Goal: Complete application form

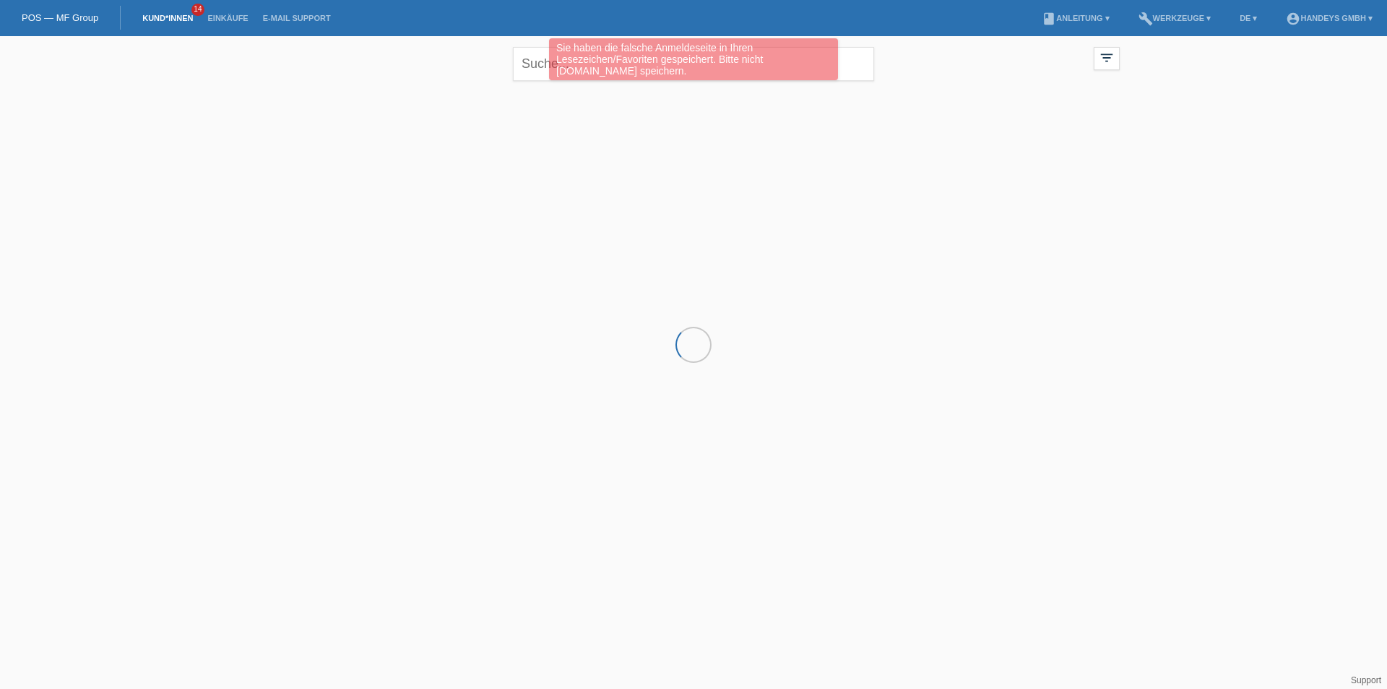
click at [543, 64] on div "Sie haben die falsche Anmeldeseite in Ihren Lesezeichen/Favoriten gespeichert. …" at bounding box center [693, 61] width 832 height 46
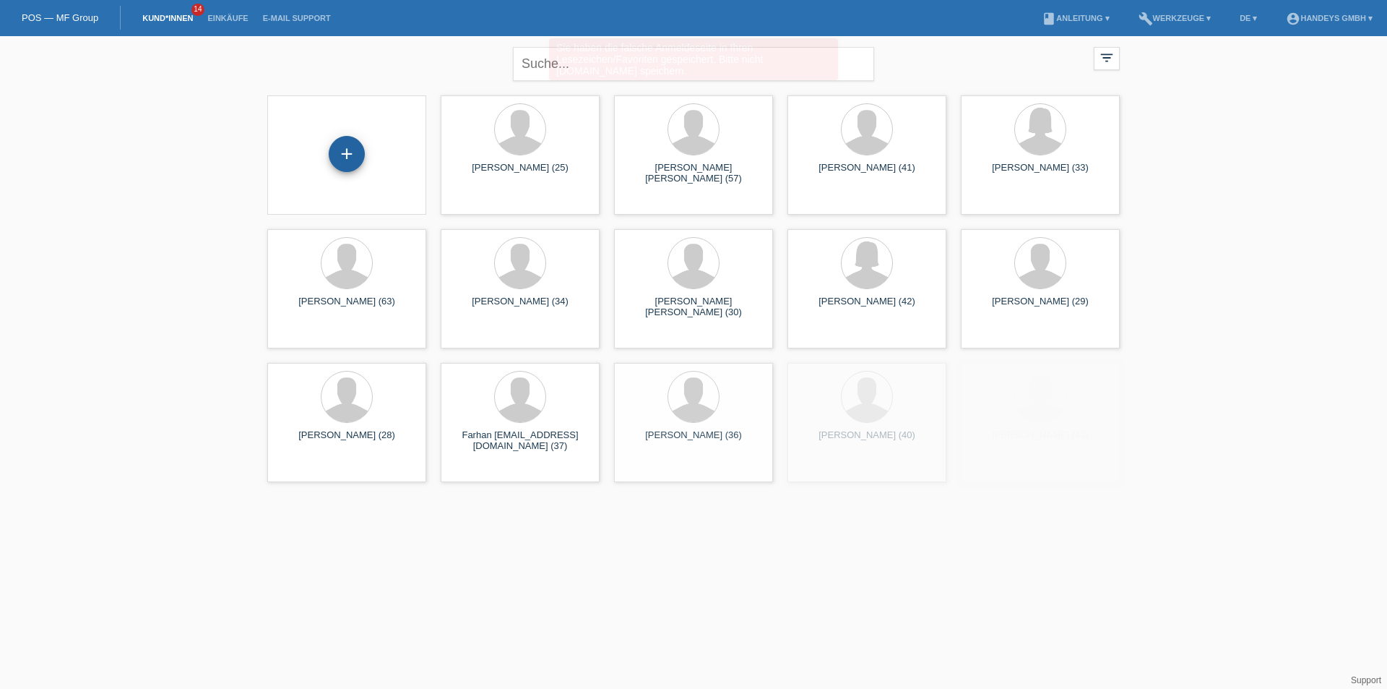
click at [336, 160] on div "+" at bounding box center [347, 154] width 35 height 25
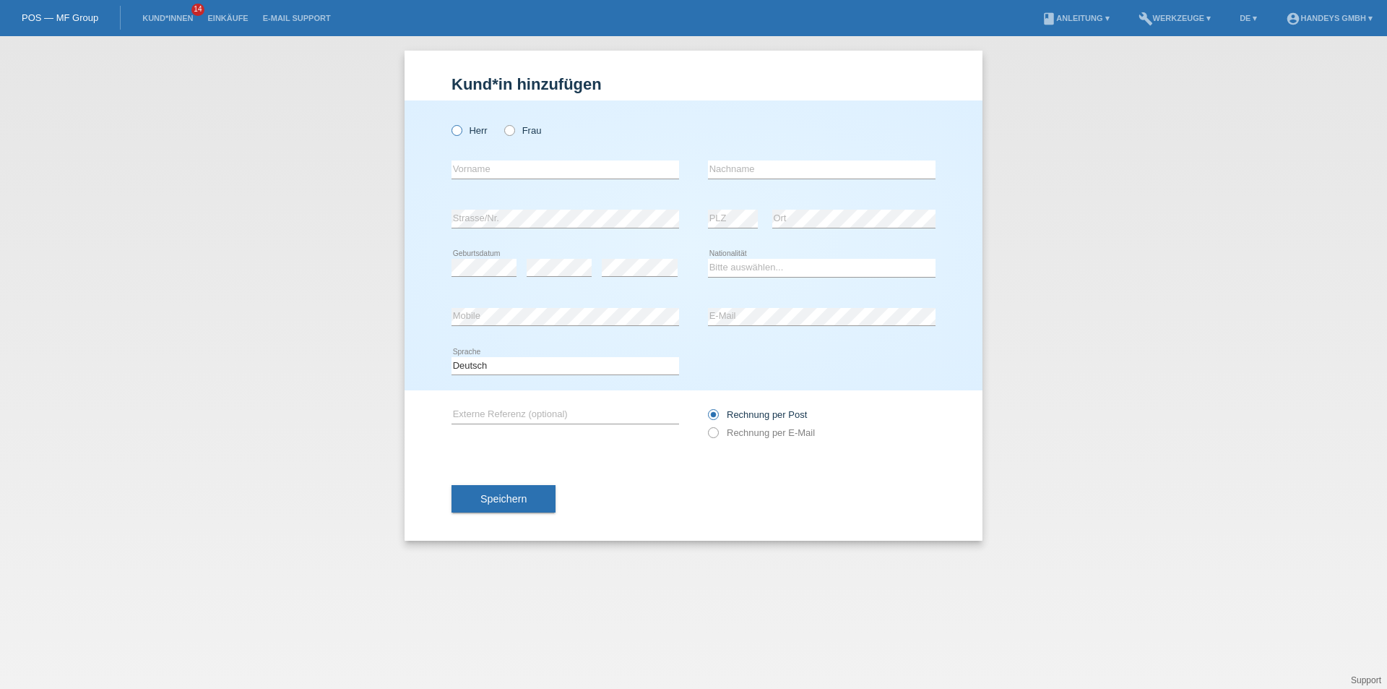
click at [449, 123] on icon at bounding box center [449, 123] width 0 height 0
click at [455, 129] on input "Herr" at bounding box center [456, 129] width 9 height 9
radio input "true"
click at [481, 166] on input "text" at bounding box center [566, 169] width 228 height 18
click at [583, 168] on input "text" at bounding box center [566, 169] width 228 height 18
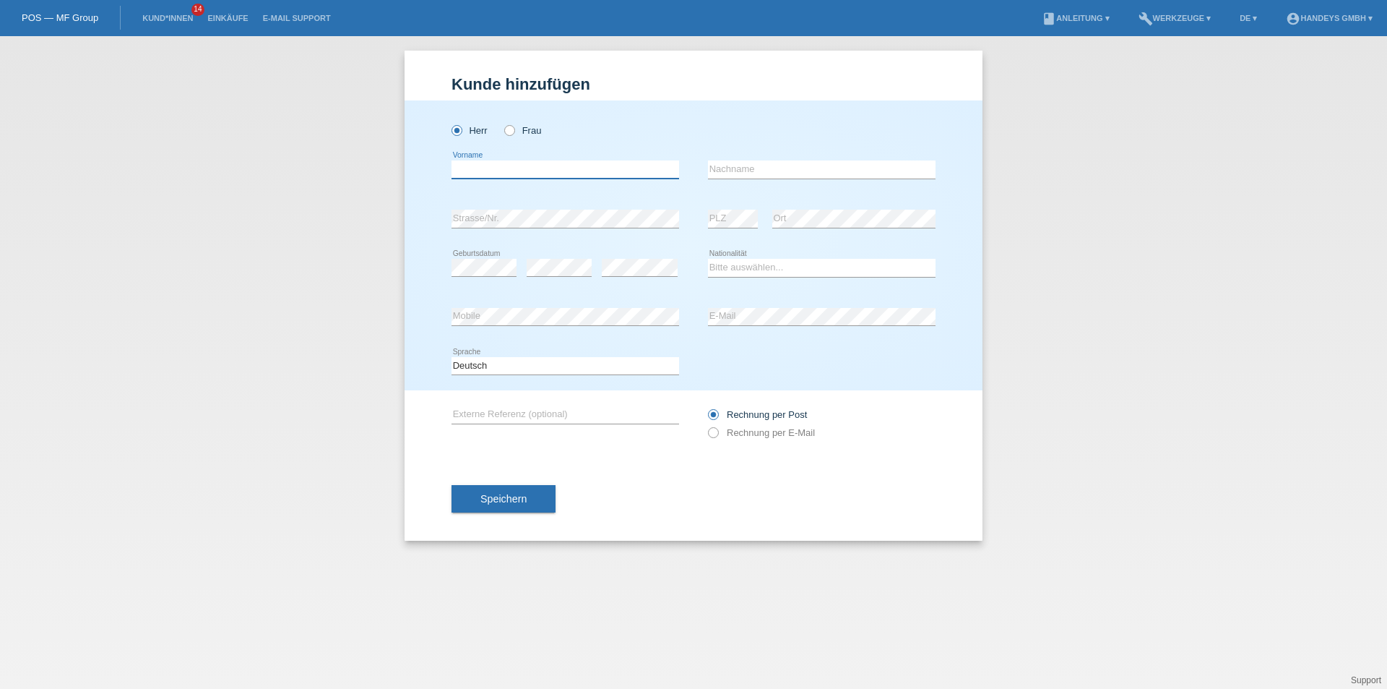
type input "S"
type input "Faruk"
type input "[PERSON_NAME]"
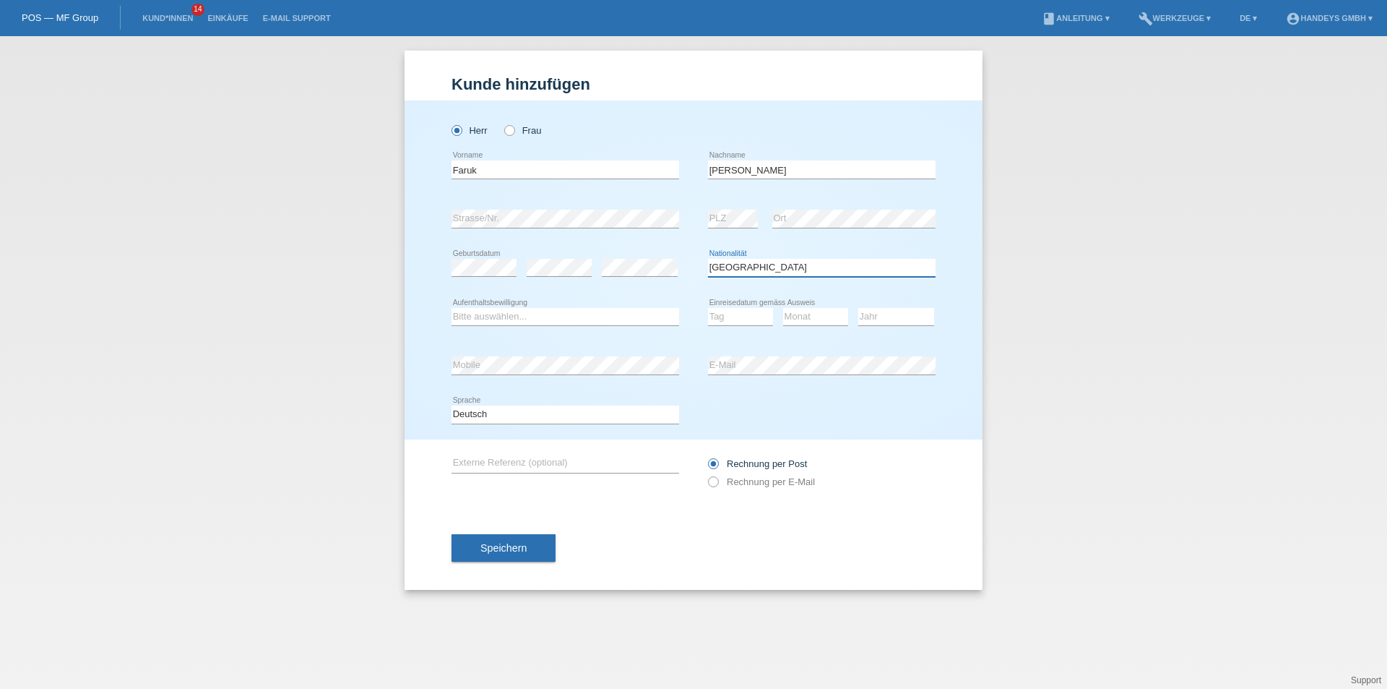
click at [757, 269] on select "Bitte auswählen... Schweiz Deutschland Liechtenstein Österreich ------------ Af…" at bounding box center [822, 267] width 228 height 17
select select "BA"
click at [708, 259] on select "Bitte auswählen... Schweiz Deutschland Liechtenstein Österreich ------------ Af…" at bounding box center [822, 267] width 228 height 17
click at [464, 317] on select "Bitte auswählen... C B B - Flüchtlingsstatus Andere" at bounding box center [566, 316] width 228 height 17
select select "C"
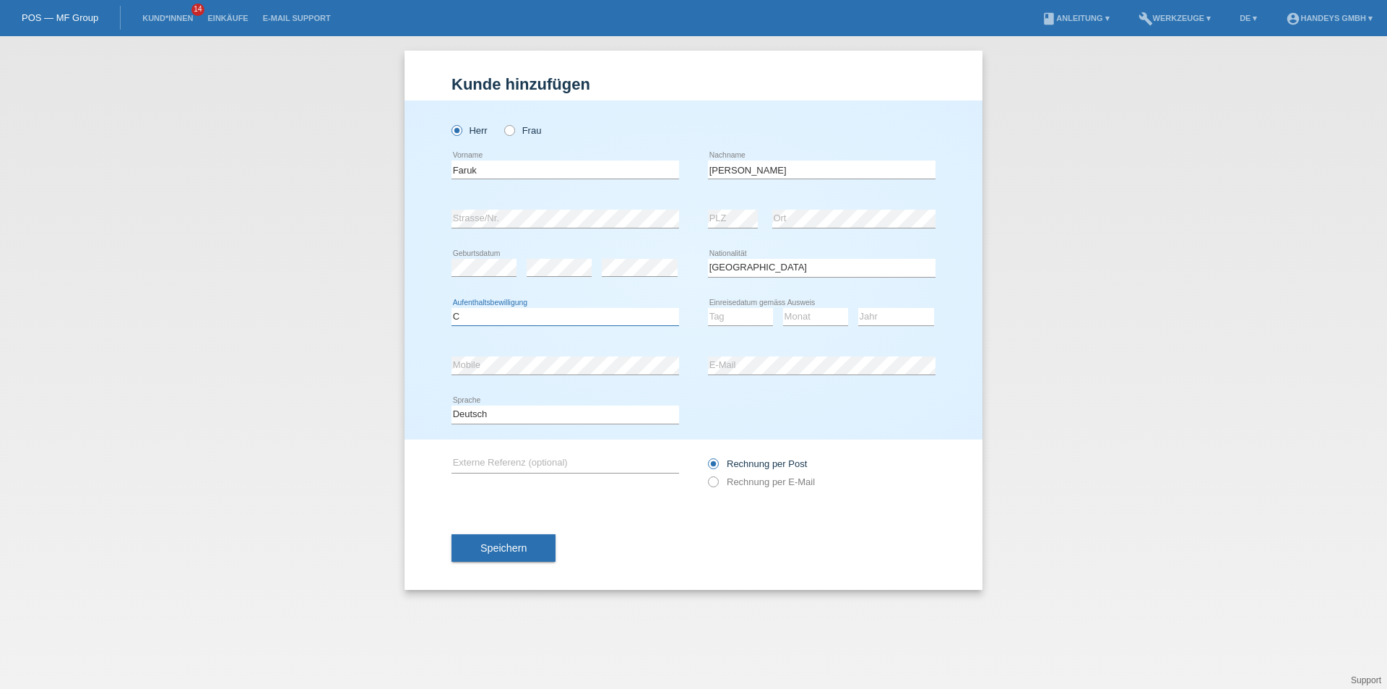
click at [452, 308] on select "Bitte auswählen... C B B - Flüchtlingsstatus Andere" at bounding box center [566, 316] width 228 height 17
click at [715, 311] on select "Tag 01 02 03 04 05 06 07 08 09 10 11" at bounding box center [740, 316] width 65 height 17
select select "04"
click at [708, 308] on select "Tag 01 02 03 04 05 06 07 08 09 10 11" at bounding box center [740, 316] width 65 height 17
select select "10"
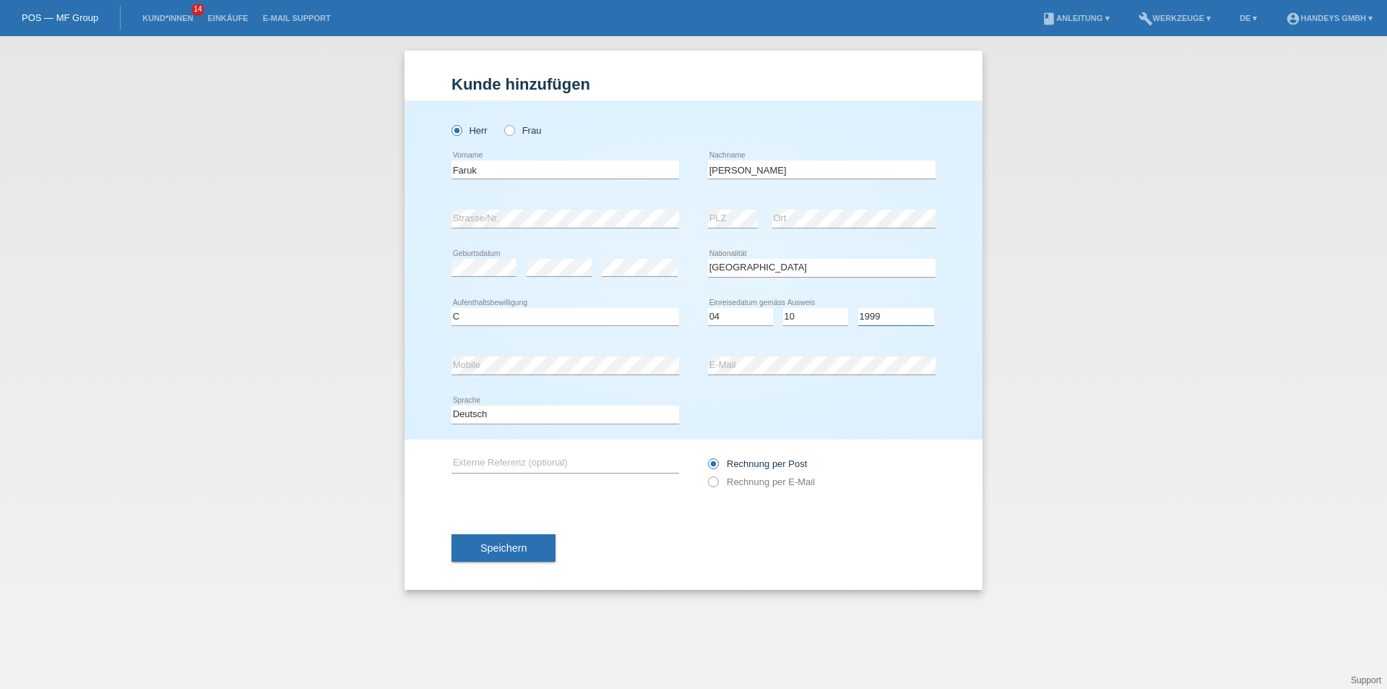
select select "1990"
click at [782, 354] on div "error E-Mail" at bounding box center [822, 365] width 228 height 49
click at [502, 462] on input "text" at bounding box center [566, 464] width 228 height 18
type input "ARB"
click at [720, 480] on label "Rechnung per E-Mail" at bounding box center [761, 481] width 107 height 11
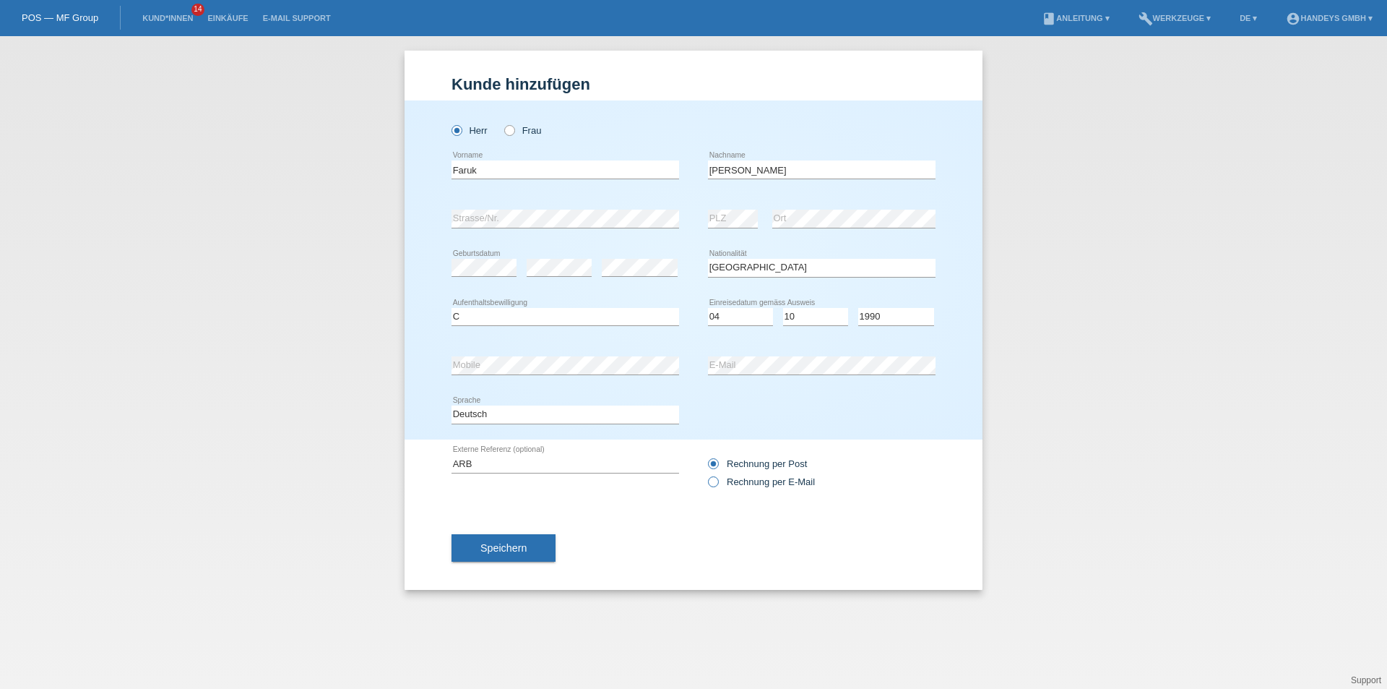
click at [718, 480] on input "Rechnung per E-Mail" at bounding box center [712, 485] width 9 height 18
radio input "true"
click at [525, 552] on span "Speichern" at bounding box center [504, 548] width 46 height 12
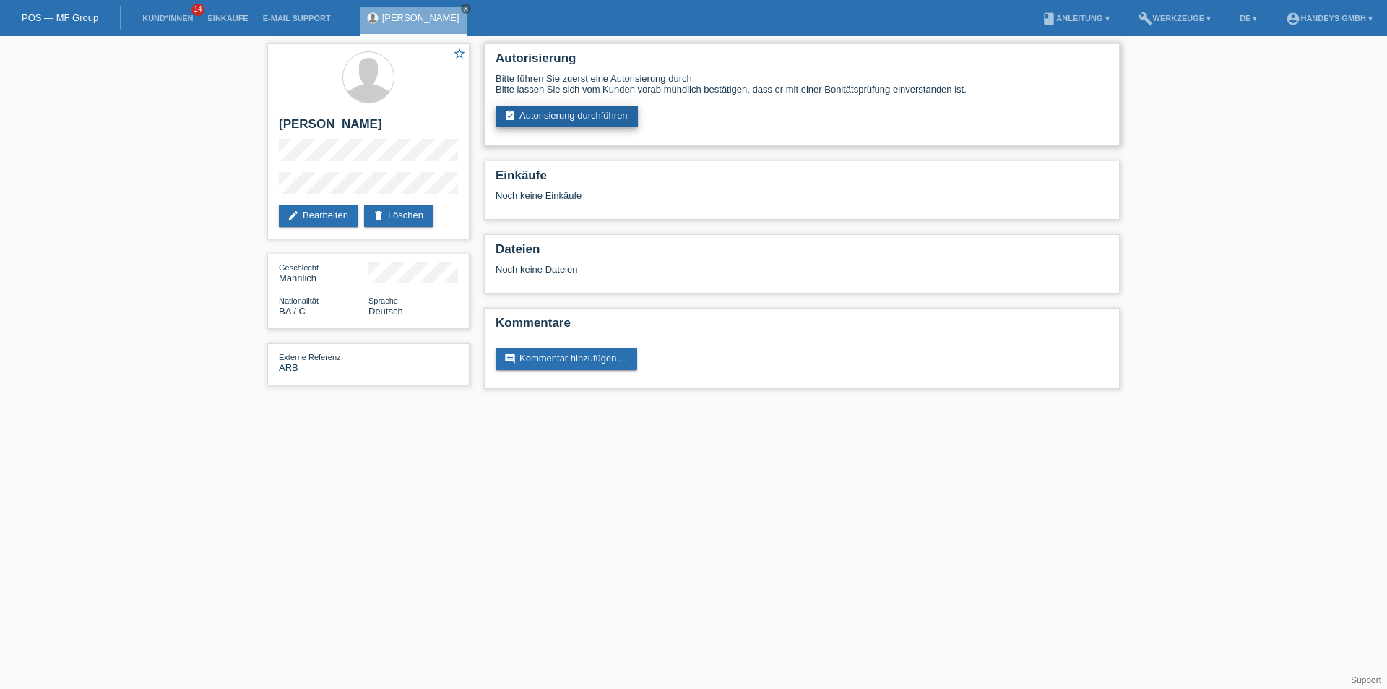
click at [543, 120] on link "assignment_turned_in Autorisierung durchführen" at bounding box center [567, 117] width 142 height 22
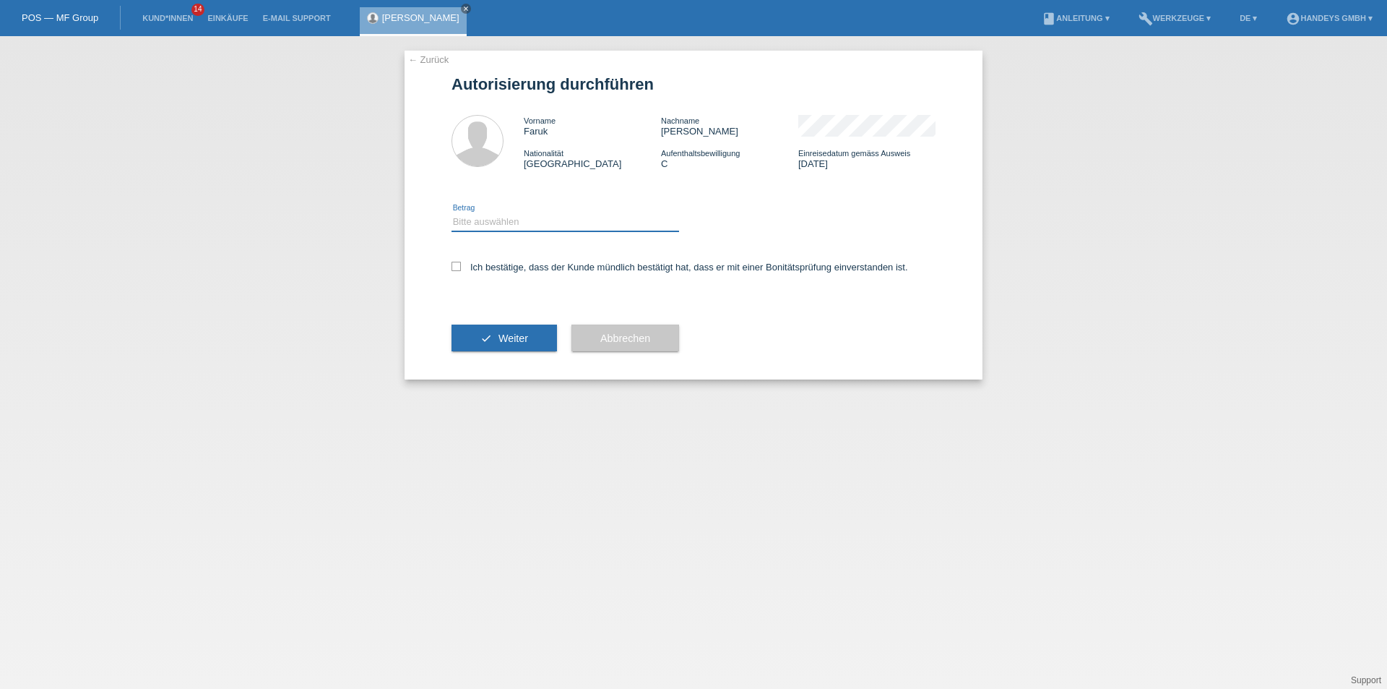
drag, startPoint x: 493, startPoint y: 219, endPoint x: 482, endPoint y: 219, distance: 10.8
click at [493, 219] on select "Bitte auswählen CHF 1.00 - CHF 499.00 CHF 500.00 - CHF 1'999.00 CHF 2'000.00 - …" at bounding box center [566, 221] width 228 height 17
select select "3"
click at [452, 213] on select "Bitte auswählen CHF 1.00 - CHF 499.00 CHF 500.00 - CHF 1'999.00 CHF 2'000.00 - …" at bounding box center [566, 221] width 228 height 17
click at [455, 267] on icon at bounding box center [456, 266] width 9 height 9
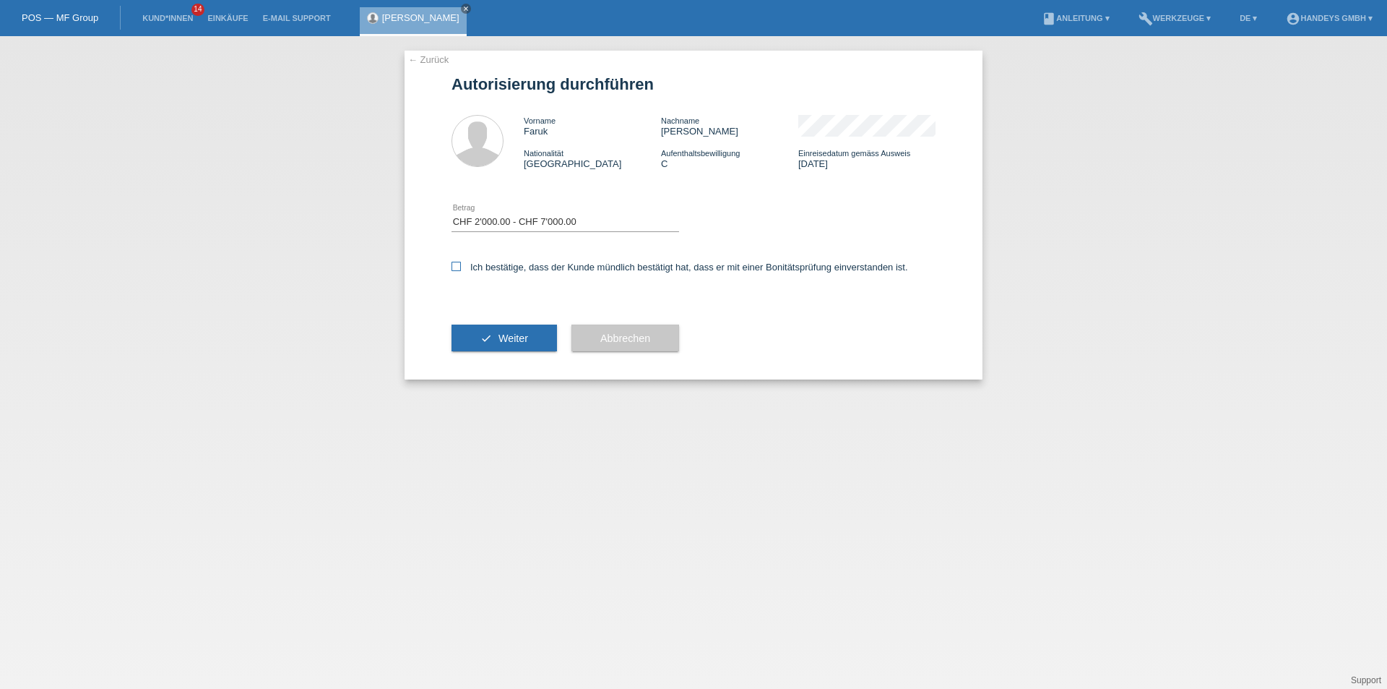
click at [455, 267] on input "Ich bestätige, dass der Kunde mündlich bestätigt hat, dass er mit einer Bonität…" at bounding box center [456, 266] width 9 height 9
checkbox input "true"
click at [495, 340] on button "check Weiter" at bounding box center [505, 337] width 106 height 27
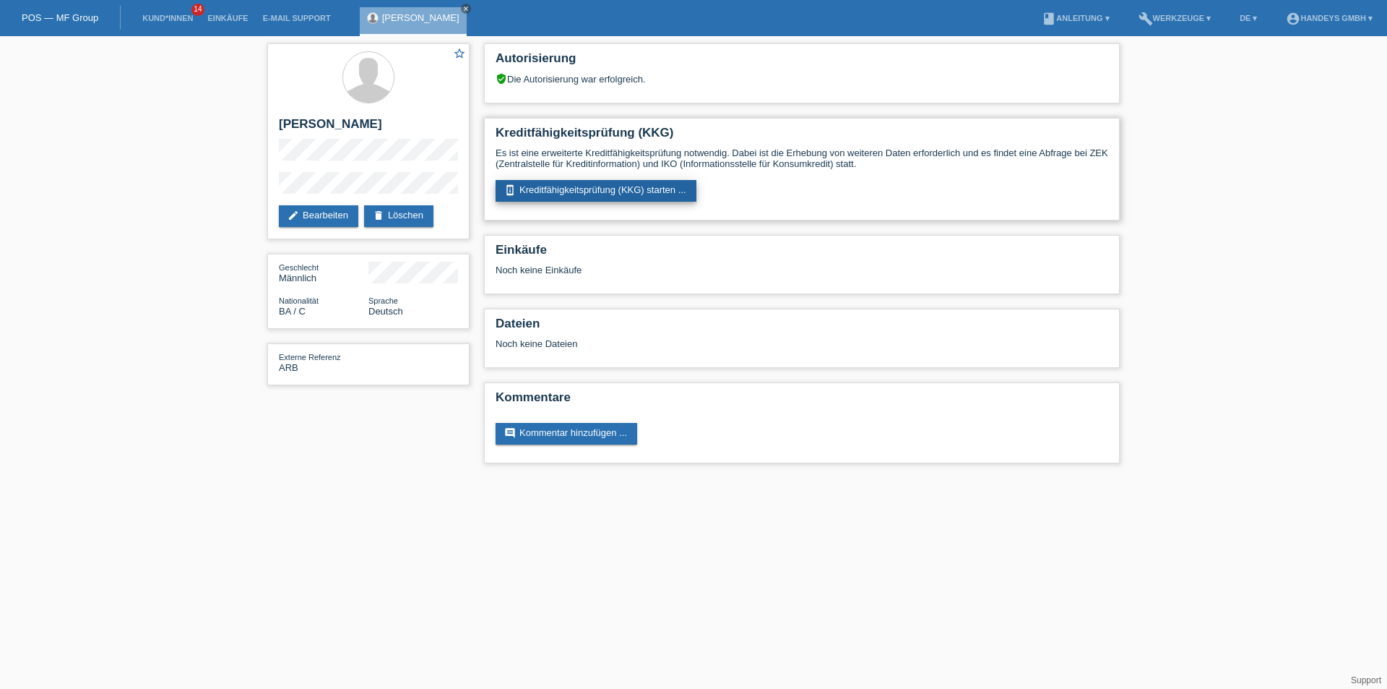
click at [587, 192] on link "perm_device_information Kreditfähigkeitsprüfung (KKG) starten ..." at bounding box center [596, 191] width 201 height 22
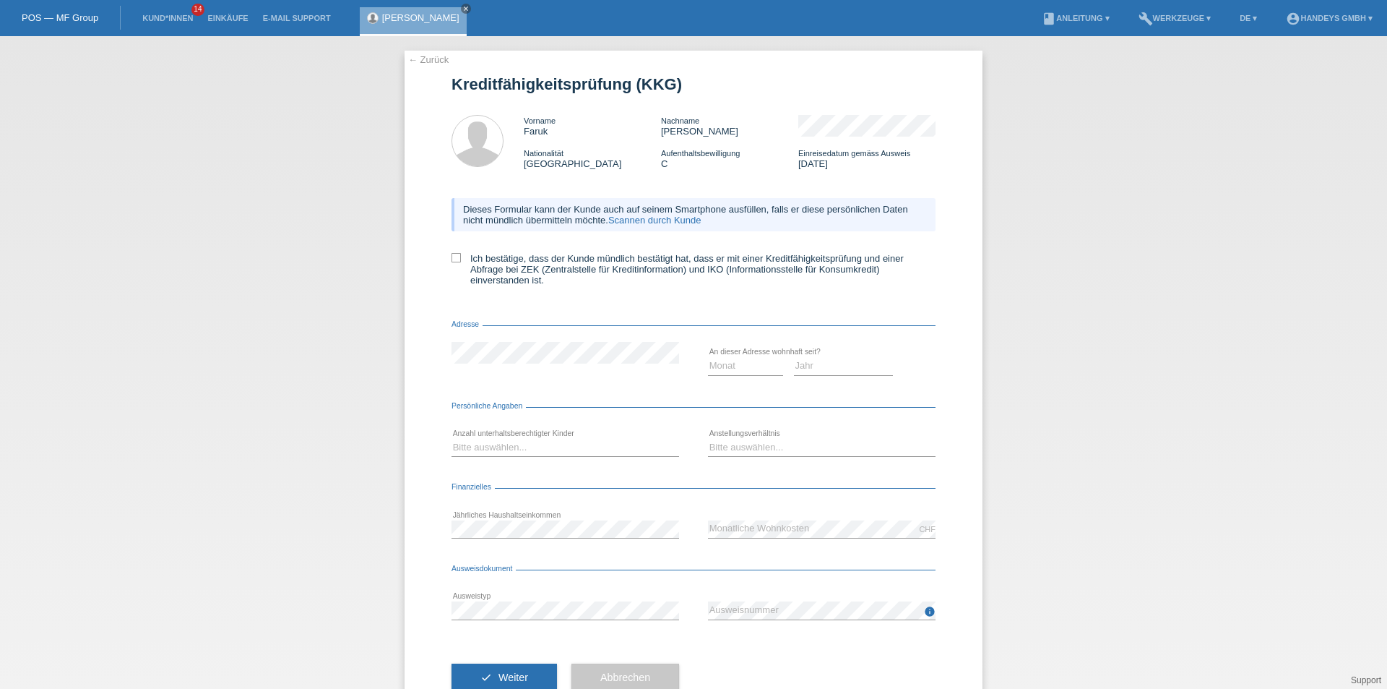
click at [658, 220] on link "Scannen durch Kunde" at bounding box center [654, 220] width 93 height 11
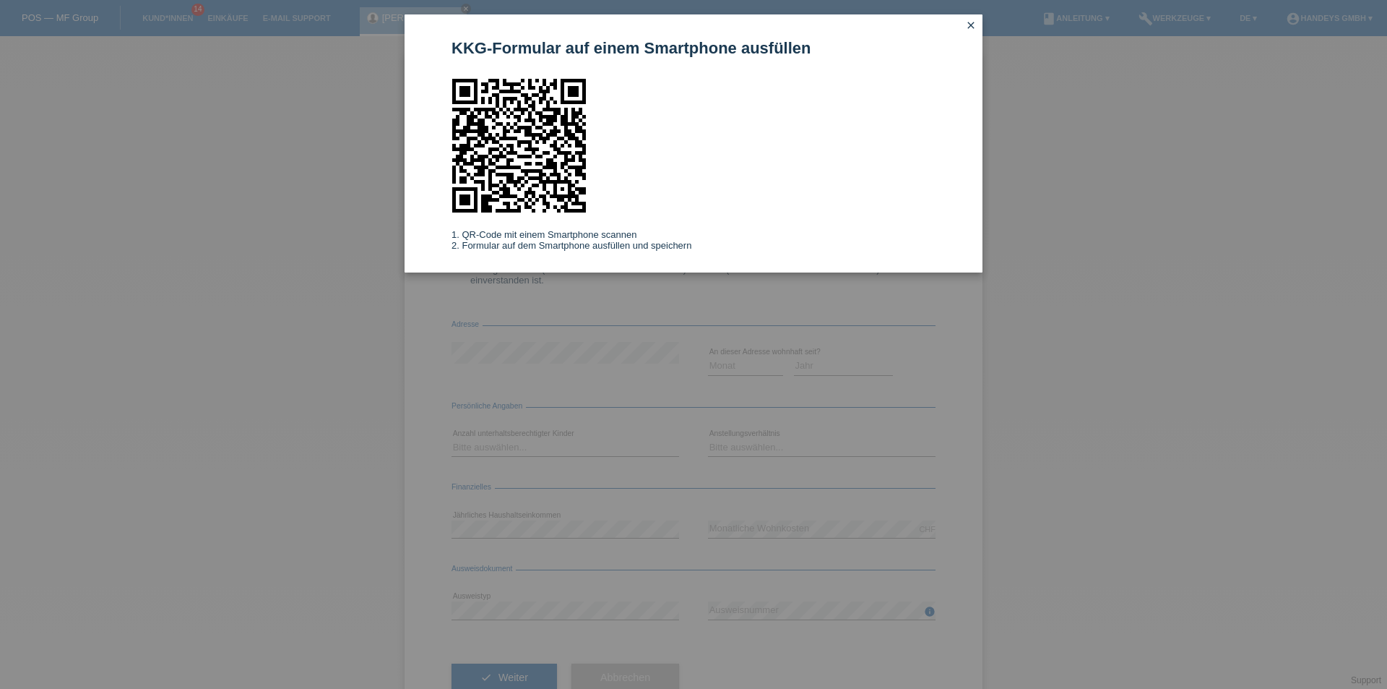
drag, startPoint x: 967, startPoint y: 25, endPoint x: 773, endPoint y: 210, distance: 268.4
click at [966, 25] on icon "close" at bounding box center [971, 26] width 12 height 12
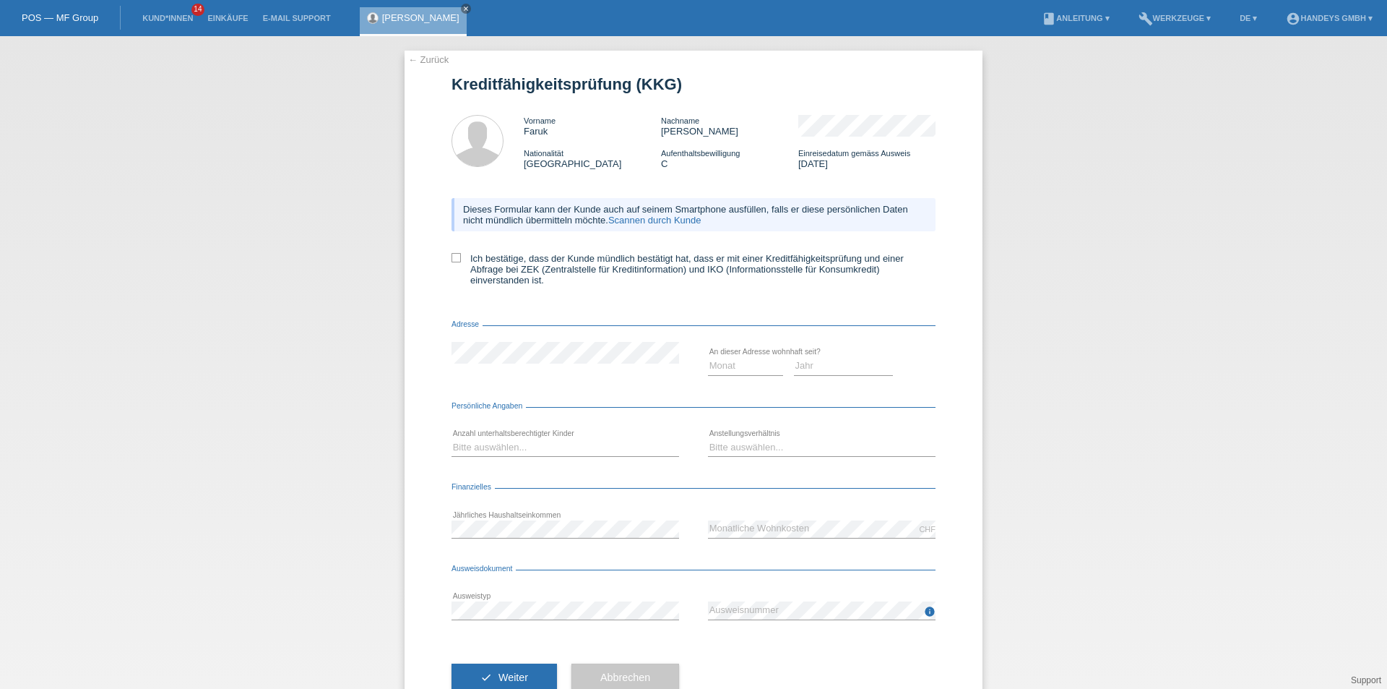
click at [428, 62] on link "← Zurück" at bounding box center [428, 59] width 40 height 11
